Goal: Task Accomplishment & Management: Manage account settings

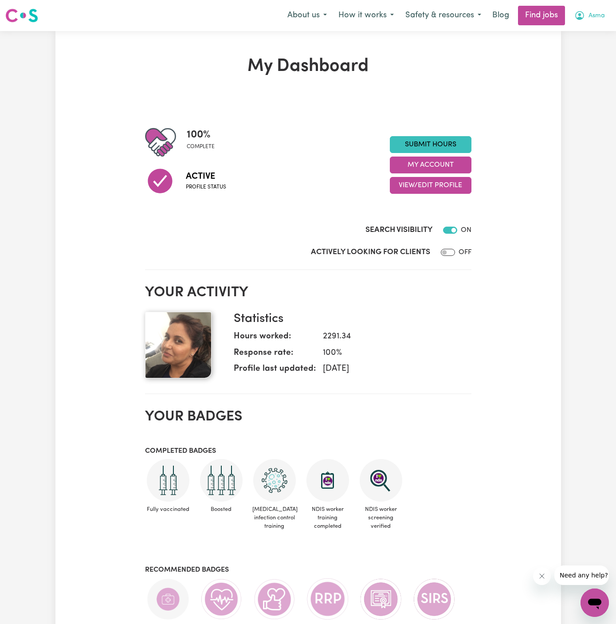
click at [598, 15] on span "Asma" at bounding box center [597, 16] width 16 height 10
click at [598, 28] on link "My Account" at bounding box center [576, 34] width 70 height 17
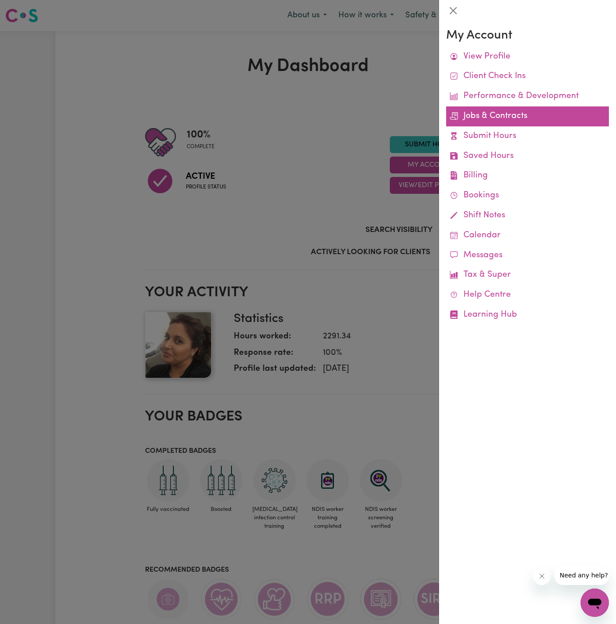
click at [493, 115] on link "Jobs & Contracts" at bounding box center [527, 117] width 163 height 20
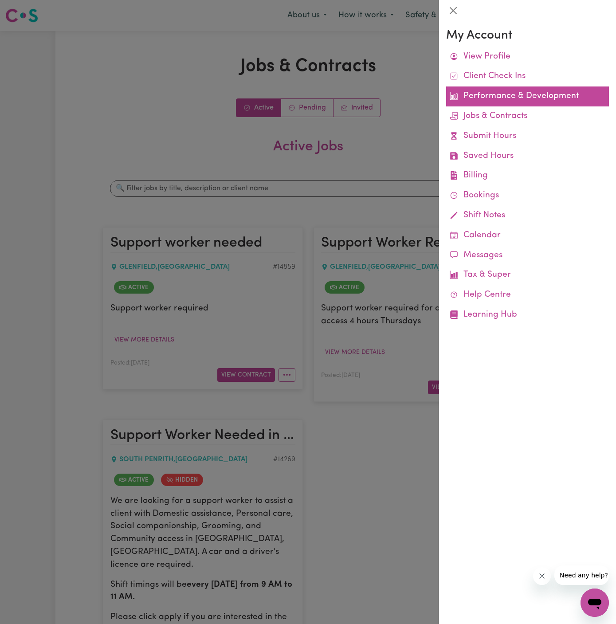
drag, startPoint x: 493, startPoint y: 115, endPoint x: 480, endPoint y: 91, distance: 27.4
click at [151, 113] on div at bounding box center [308, 312] width 616 height 624
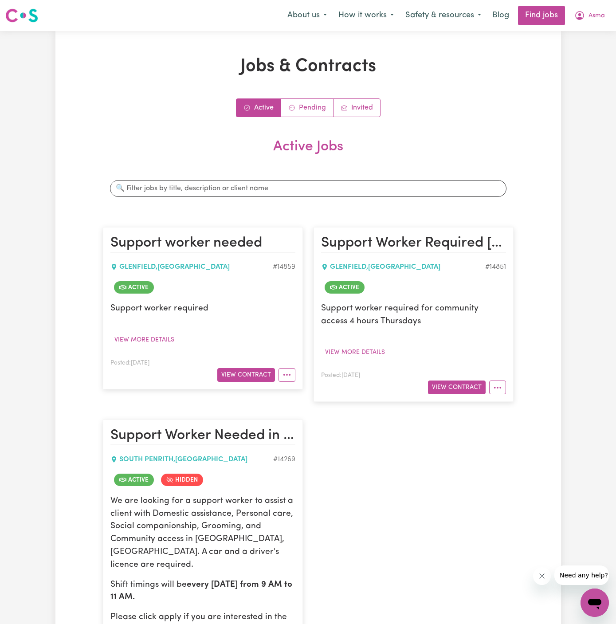
scroll to position [124, 0]
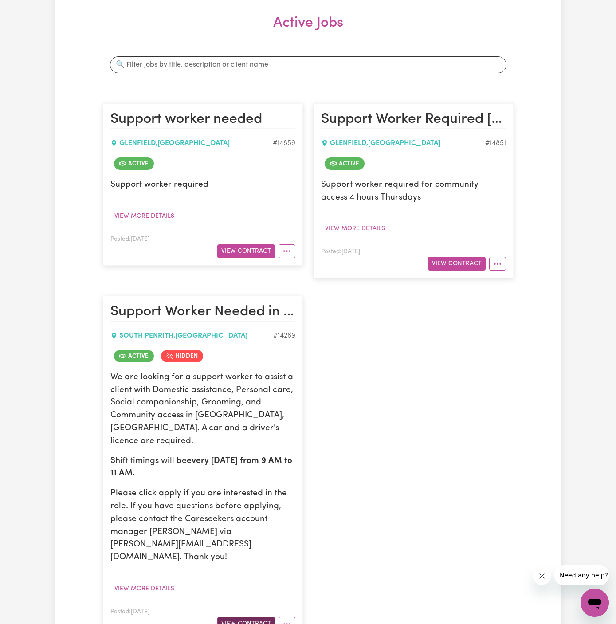
click at [257, 617] on button "View Contract" at bounding box center [246, 624] width 58 height 14
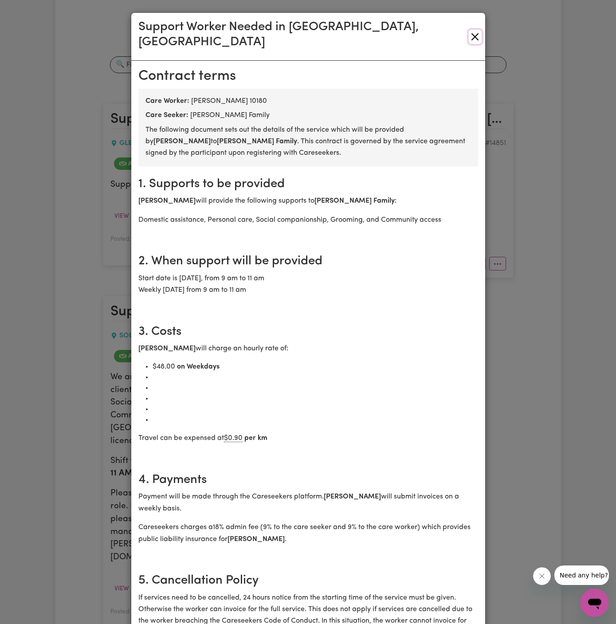
click at [476, 30] on button "Close" at bounding box center [475, 37] width 13 height 14
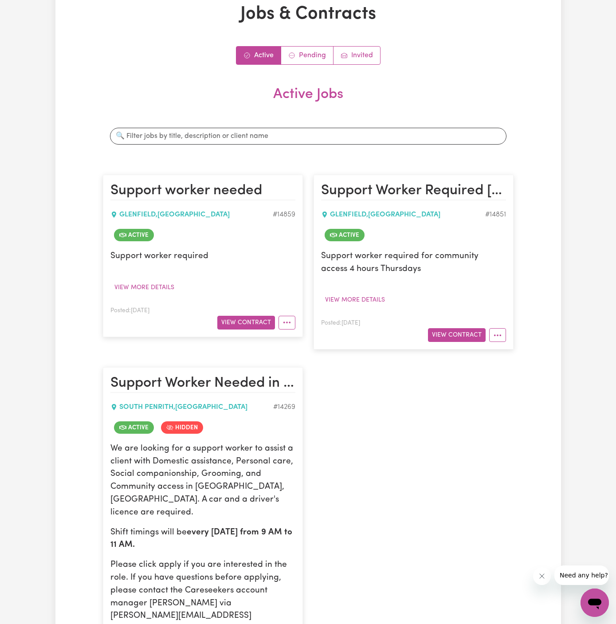
scroll to position [0, 0]
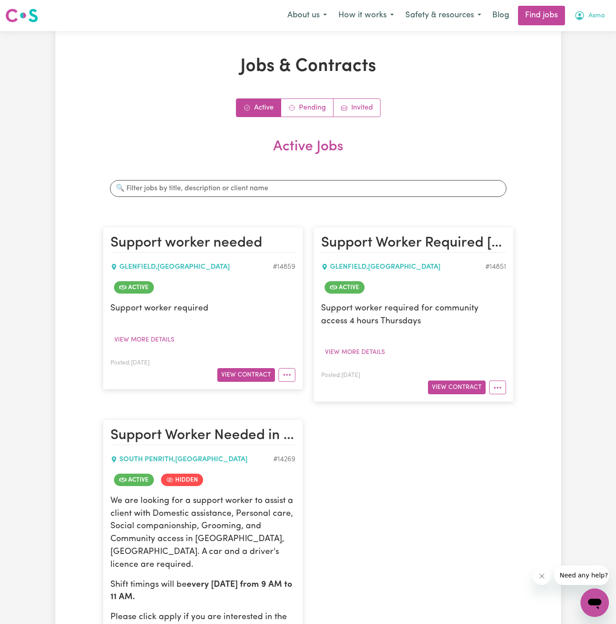
click at [598, 16] on span "Asma" at bounding box center [597, 16] width 16 height 10
click at [598, 35] on link "My Account" at bounding box center [576, 34] width 70 height 17
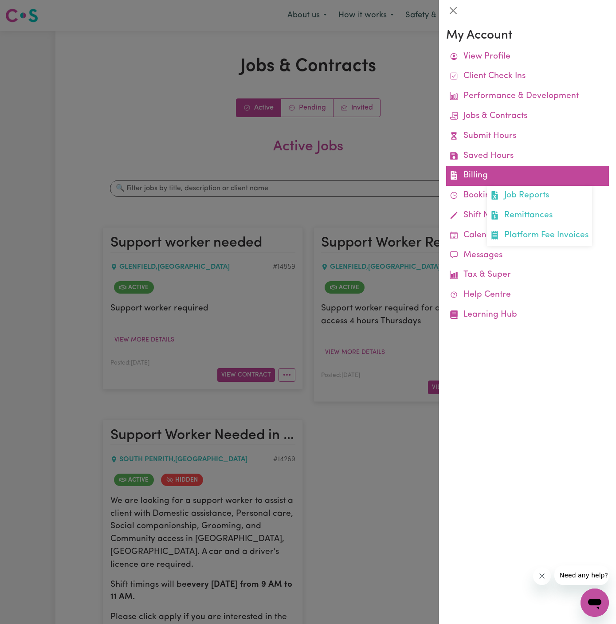
click at [471, 171] on link "Billing Job Reports Remittances Platform Fee Invoices" at bounding box center [527, 176] width 163 height 20
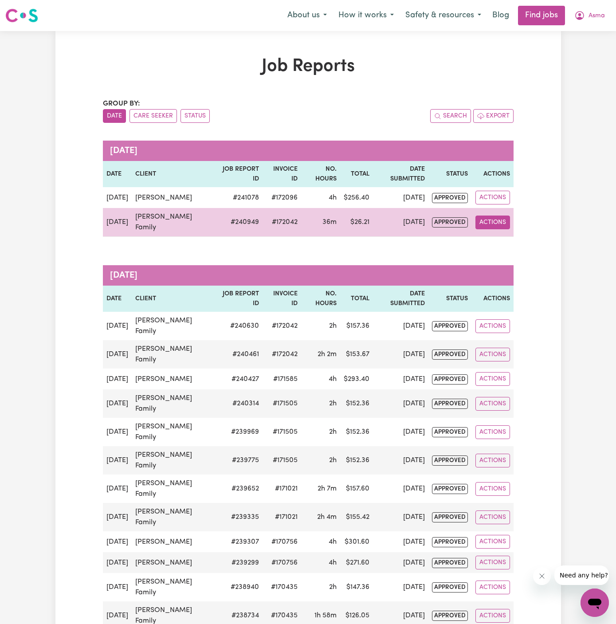
click at [499, 229] on button "Actions" at bounding box center [493, 223] width 35 height 14
click at [532, 252] on link "View Job Report" at bounding box center [514, 243] width 76 height 18
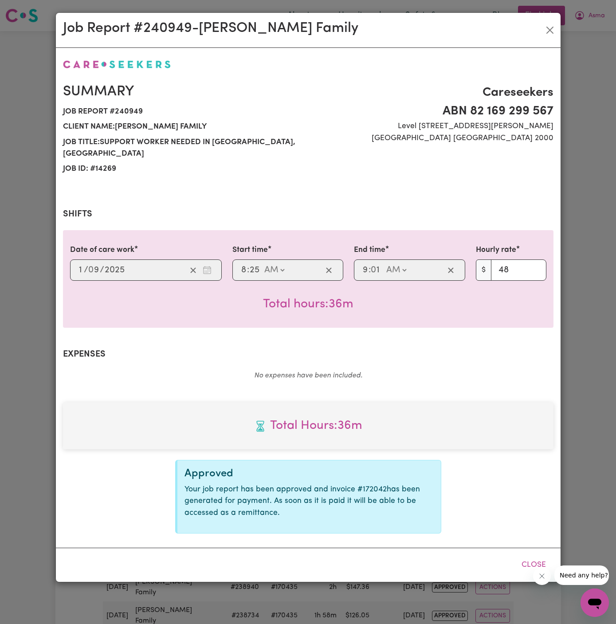
select select "48-Weekday"
click at [553, 27] on button "Close" at bounding box center [550, 30] width 14 height 14
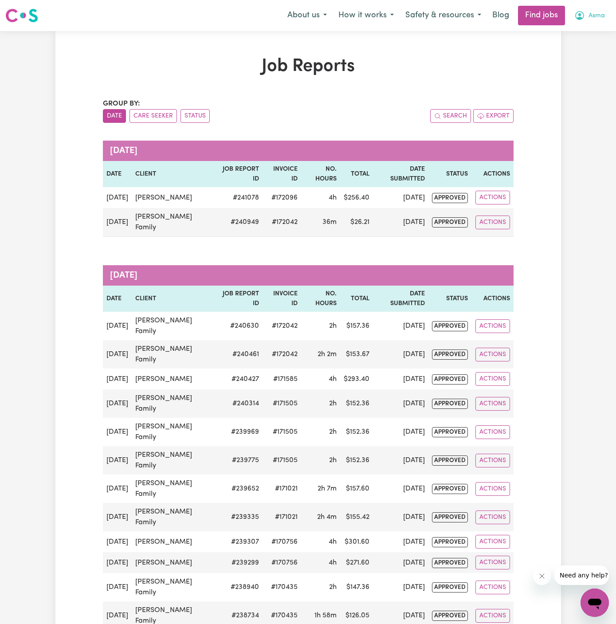
click at [600, 15] on span "Asma" at bounding box center [597, 16] width 16 height 10
click at [599, 64] on link "Logout" at bounding box center [576, 67] width 70 height 17
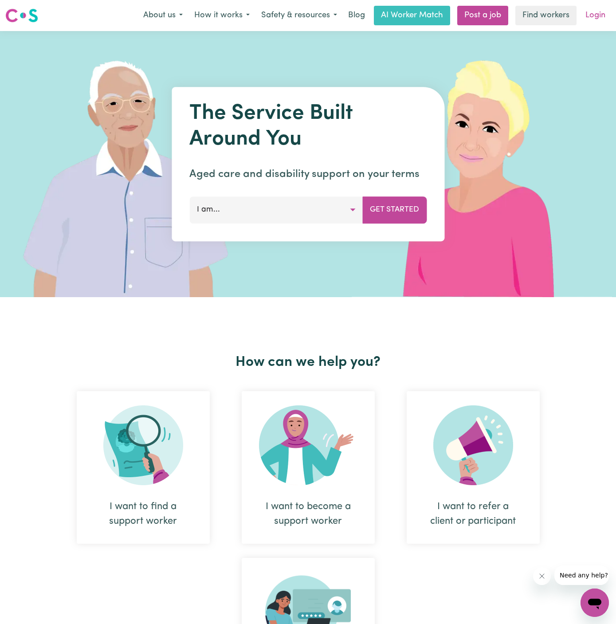
click at [600, 9] on link "Login" at bounding box center [595, 16] width 31 height 20
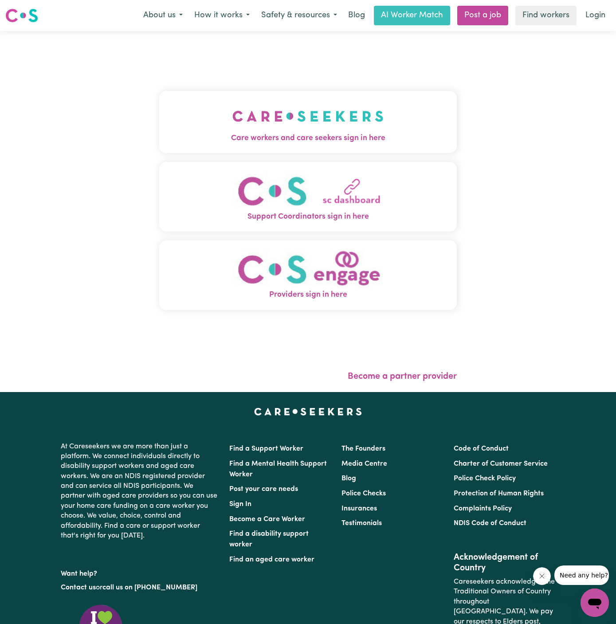
click at [351, 123] on img "Care workers and care seekers sign in here" at bounding box center [308, 116] width 151 height 33
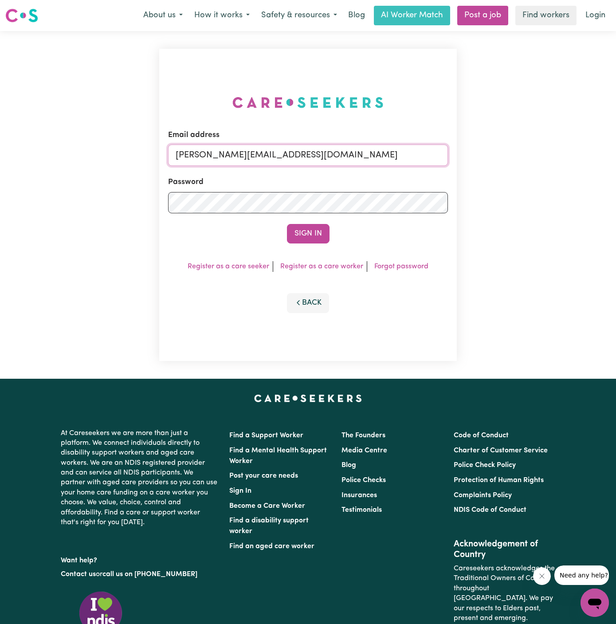
click at [280, 152] on input "[PERSON_NAME][EMAIL_ADDRESS][DOMAIN_NAME]" at bounding box center [308, 155] width 280 height 21
drag, startPoint x: 222, startPoint y: 153, endPoint x: 557, endPoint y: 153, distance: 334.2
click at [557, 153] on div "Email address [EMAIL_ADDRESS][DOMAIN_NAME] Password Sign In Register as a care …" at bounding box center [308, 205] width 616 height 348
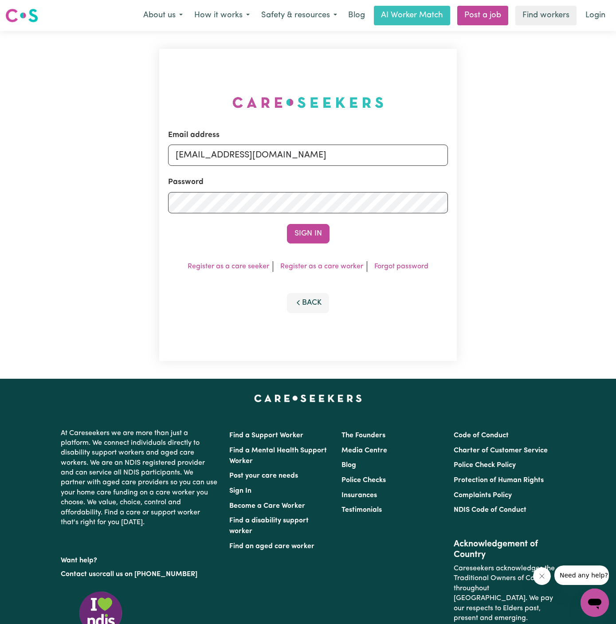
type input "[EMAIL_ADDRESS][DOMAIN_NAME]"
click at [287, 224] on button "Sign In" at bounding box center [308, 234] width 43 height 20
